Goal: Task Accomplishment & Management: Complete application form

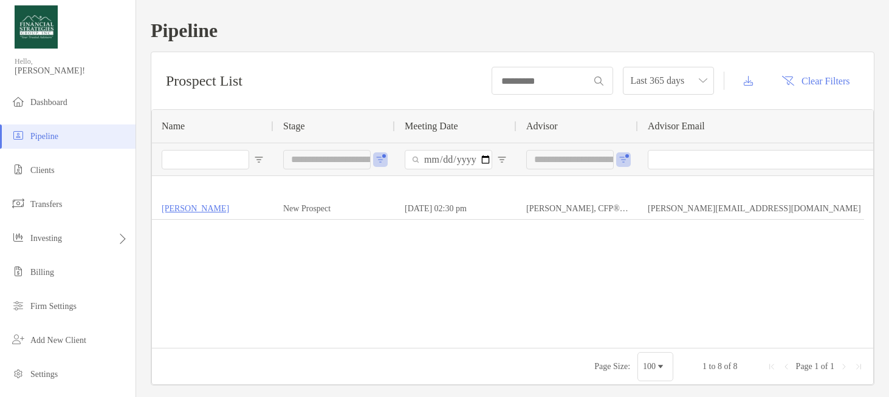
type input "**********"
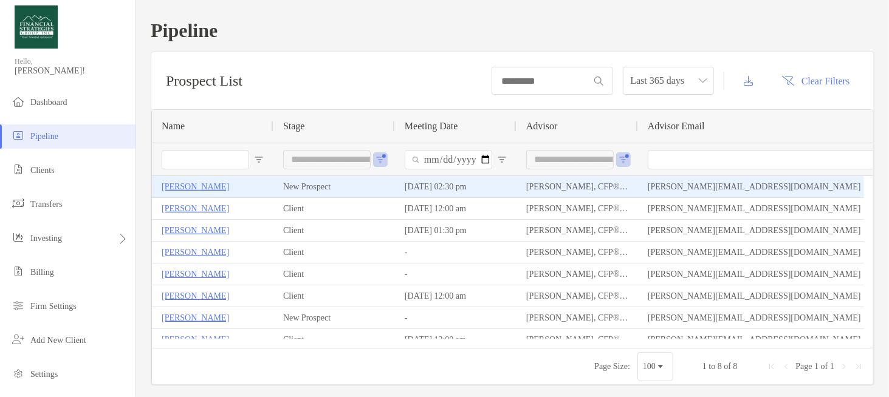
click at [195, 188] on p "[PERSON_NAME]" at bounding box center [195, 186] width 67 height 15
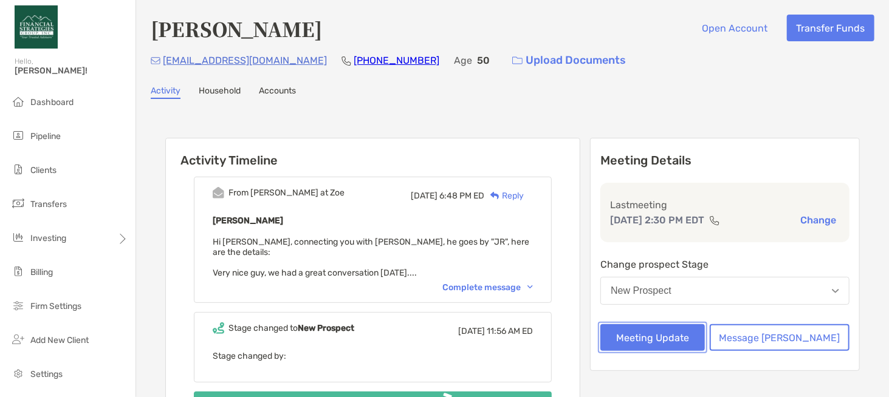
click at [686, 345] on button "Meeting Update" at bounding box center [652, 338] width 105 height 27
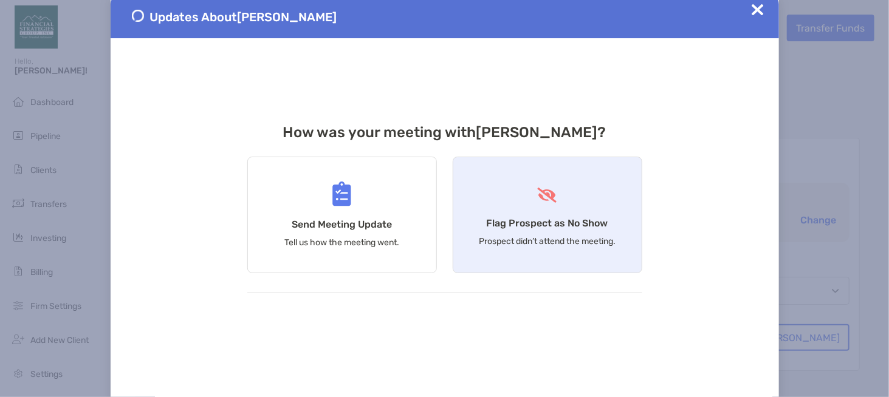
click at [462, 241] on div "Flag Prospect as No Show Prospect didn’t attend the meeting." at bounding box center [548, 215] width 190 height 117
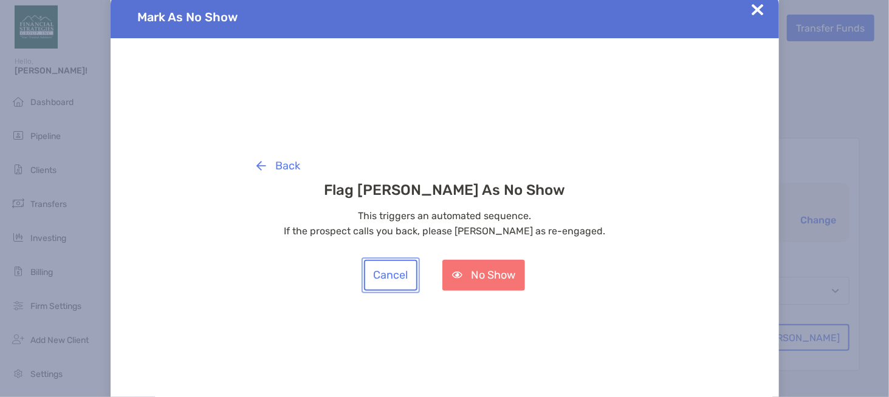
click at [374, 286] on button "Cancel" at bounding box center [390, 275] width 53 height 31
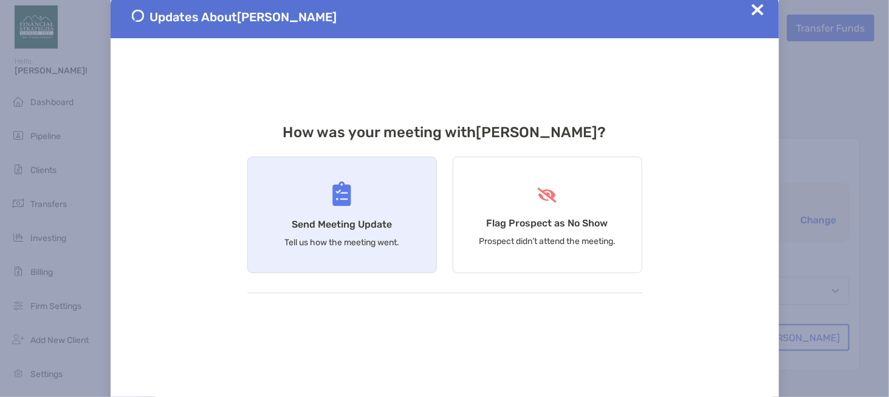
click at [315, 242] on p "Tell us how the meeting went." at bounding box center [341, 243] width 115 height 10
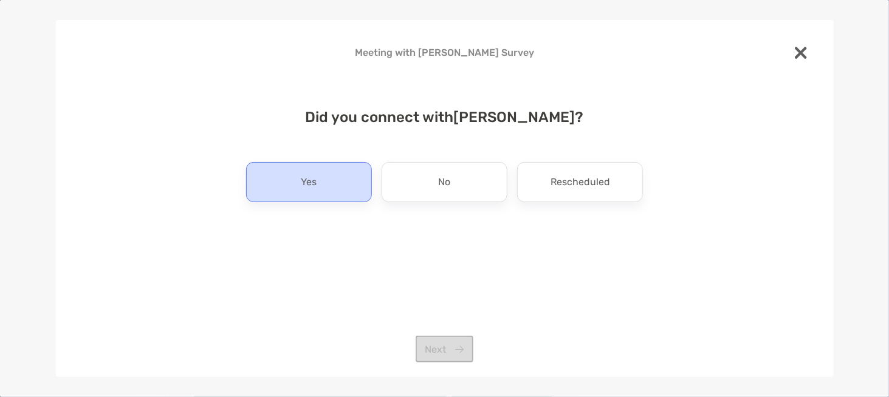
click at [333, 190] on div "Yes" at bounding box center [309, 182] width 126 height 40
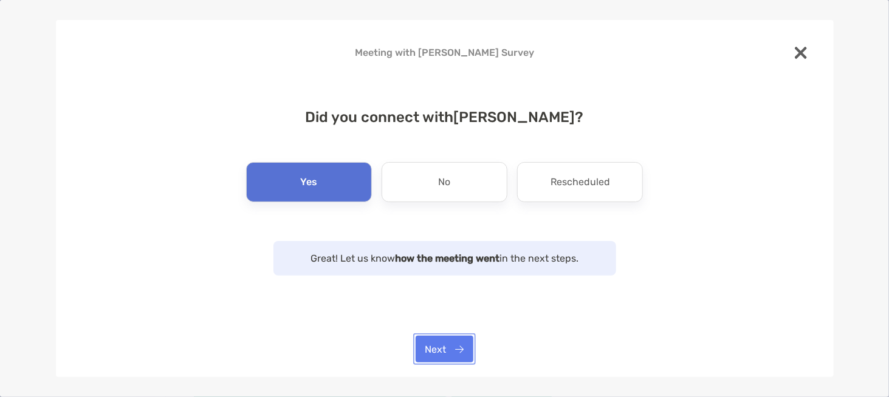
click at [430, 339] on button "Next" at bounding box center [445, 349] width 58 height 27
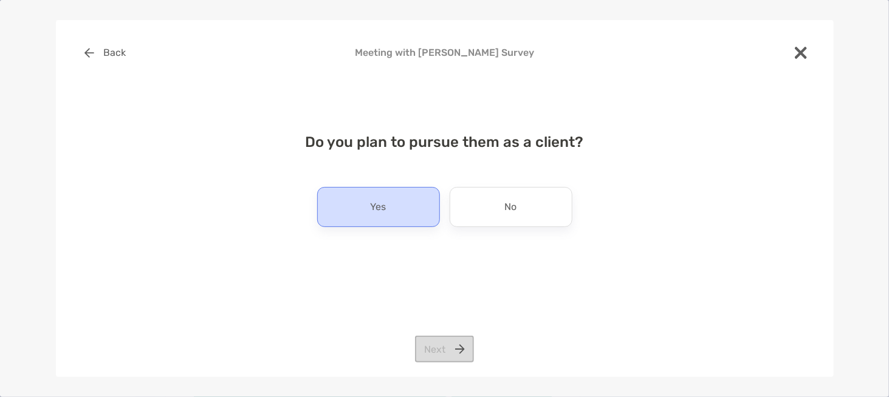
click at [401, 199] on div "Yes" at bounding box center [378, 207] width 123 height 40
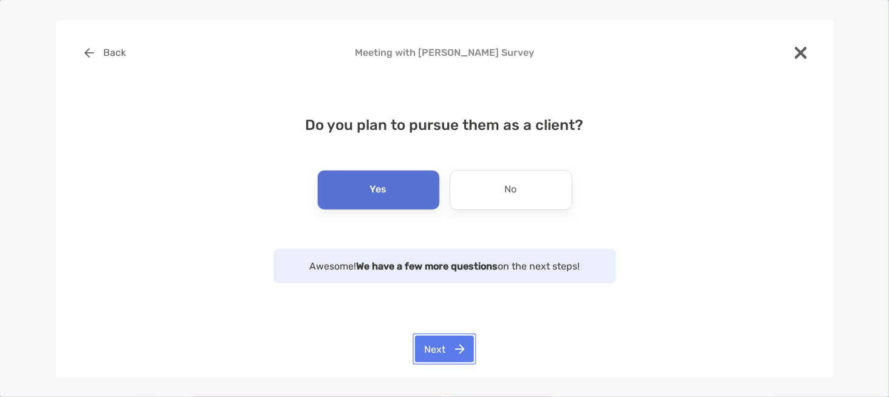
click at [449, 362] on button "Next" at bounding box center [444, 349] width 59 height 27
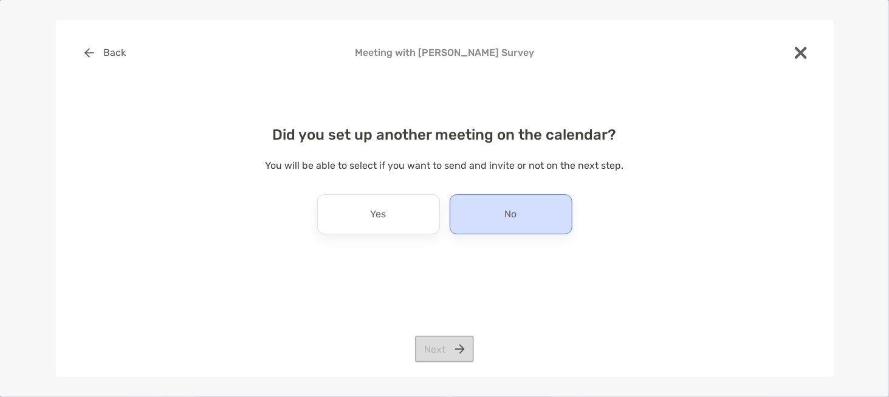
click at [514, 214] on p "No" at bounding box center [511, 214] width 12 height 19
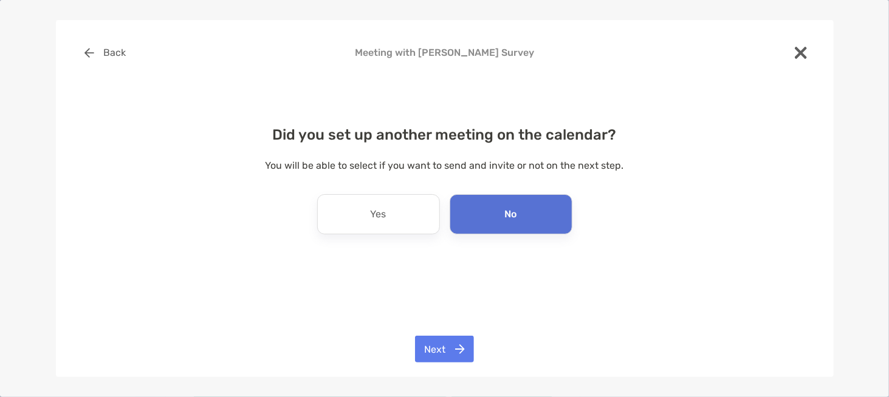
click at [469, 330] on div "Back Meeting with [PERSON_NAME] Survey Did you set up another meeting on the ca…" at bounding box center [445, 199] width 778 height 358
click at [462, 352] on button "Next" at bounding box center [444, 349] width 59 height 27
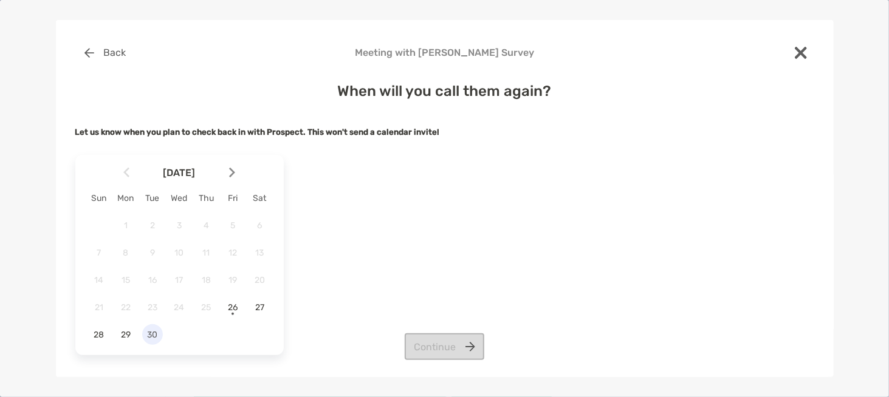
click at [159, 332] on span "30" at bounding box center [152, 335] width 21 height 10
click at [421, 338] on button "Continue" at bounding box center [445, 347] width 80 height 27
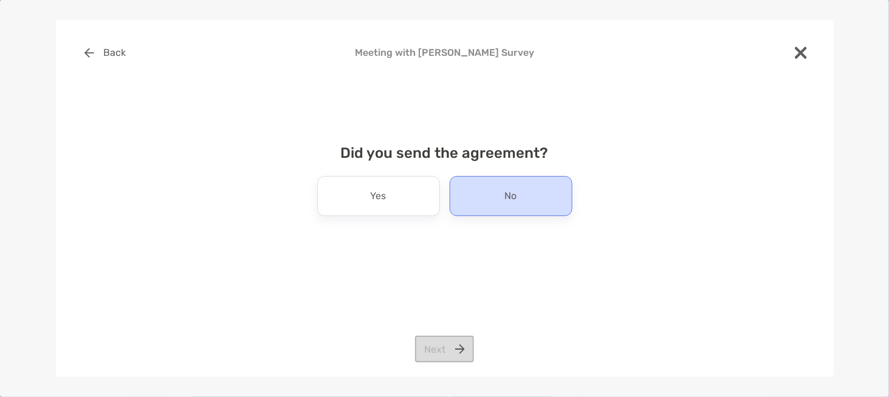
click at [491, 194] on div "No" at bounding box center [511, 196] width 123 height 40
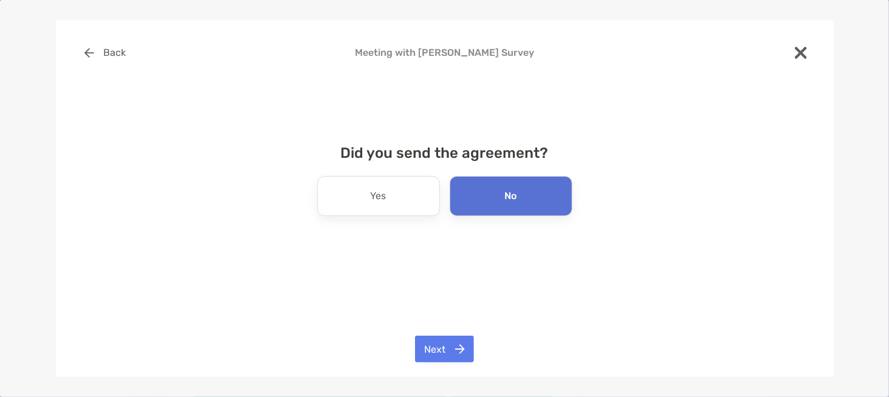
click at [444, 363] on div "Back Meeting with John Reese Survey Did you send the agreement? Yes No Next" at bounding box center [445, 199] width 778 height 358
click at [433, 348] on button "Next" at bounding box center [444, 349] width 59 height 27
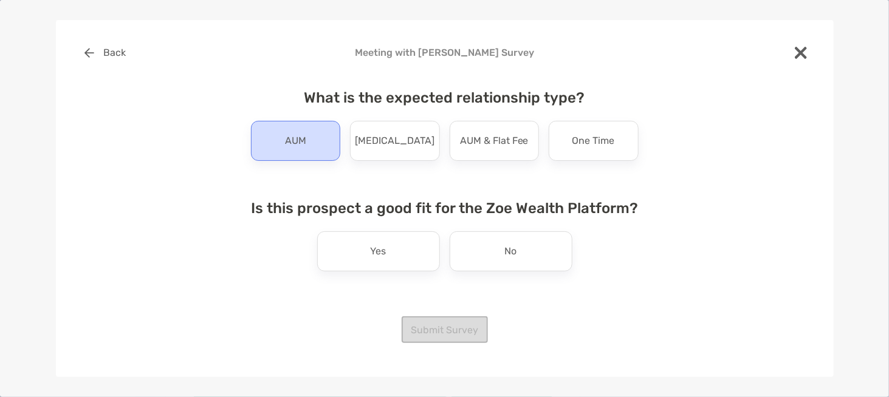
click at [311, 141] on div "AUM" at bounding box center [296, 141] width 90 height 40
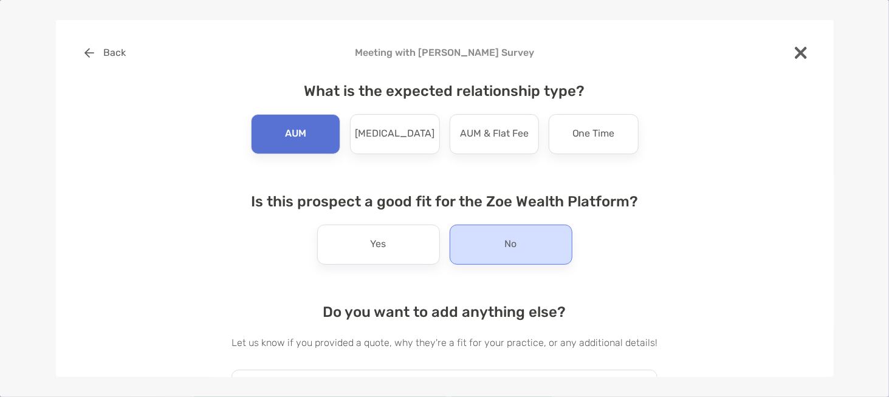
click at [472, 244] on div "No" at bounding box center [511, 245] width 123 height 40
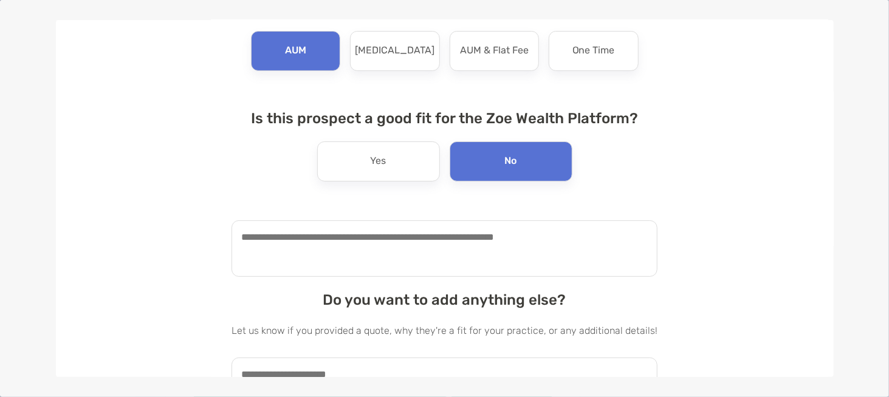
scroll to position [103, 0]
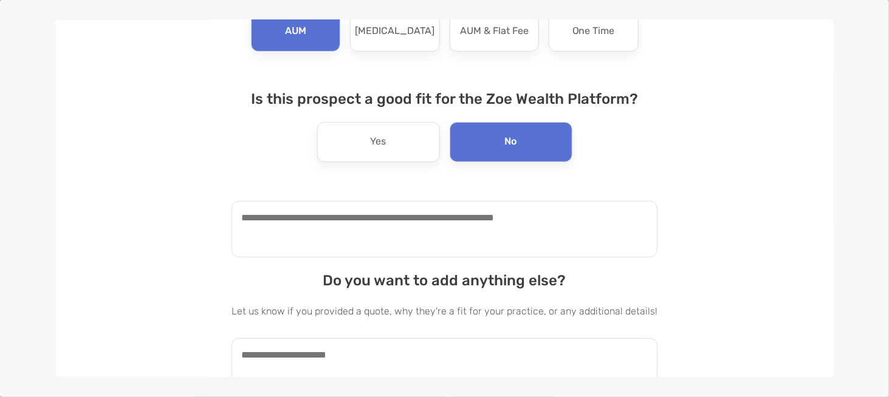
click at [472, 233] on textarea at bounding box center [445, 229] width 426 height 57
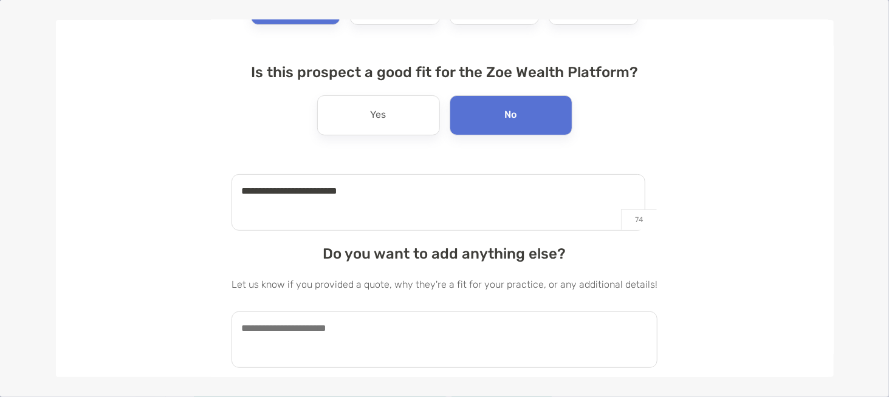
type textarea "**********"
click at [289, 331] on textarea at bounding box center [445, 340] width 426 height 57
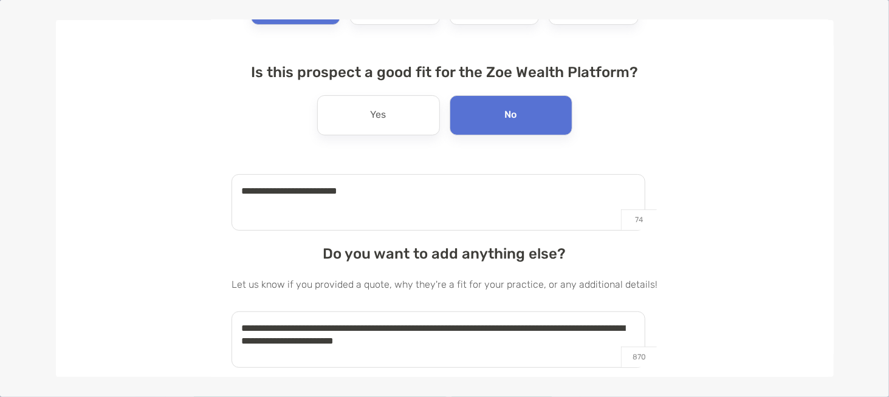
scroll to position [157, 0]
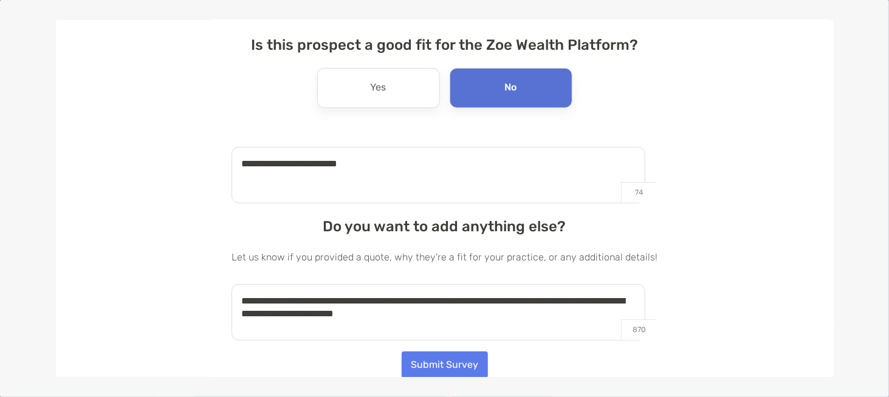
type textarea "**********"
click at [431, 367] on button "Submit Survey" at bounding box center [445, 365] width 86 height 27
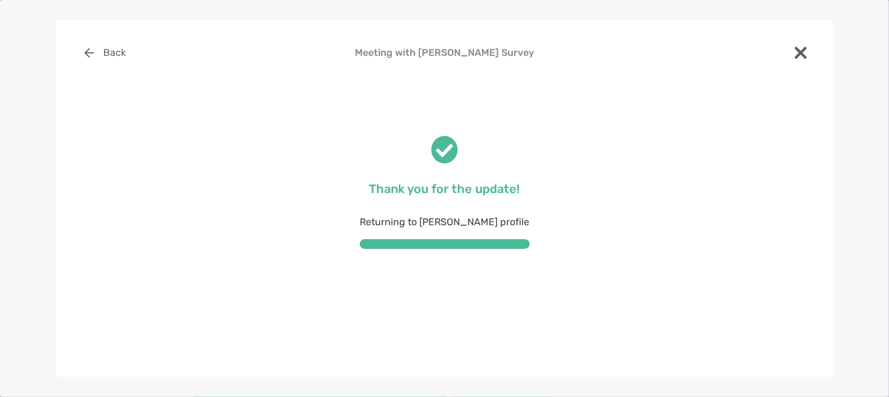
scroll to position [0, 0]
